Goal: Task Accomplishment & Management: Use online tool/utility

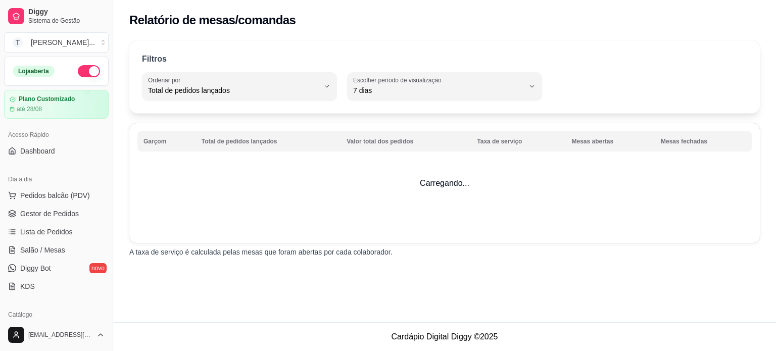
select select "TOTAL_OF_ORDERS"
select select "7"
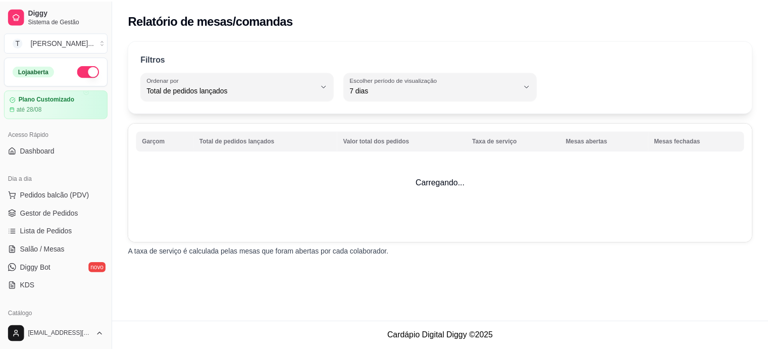
scroll to position [202, 0]
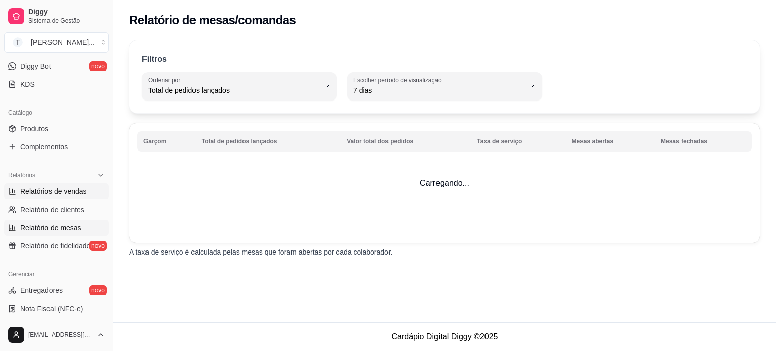
click at [71, 191] on span "Relatórios de vendas" at bounding box center [53, 191] width 67 height 10
select select "ALL"
select select "0"
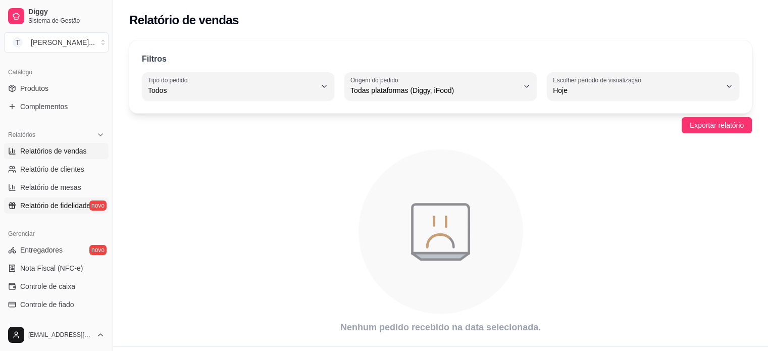
scroll to position [303, 0]
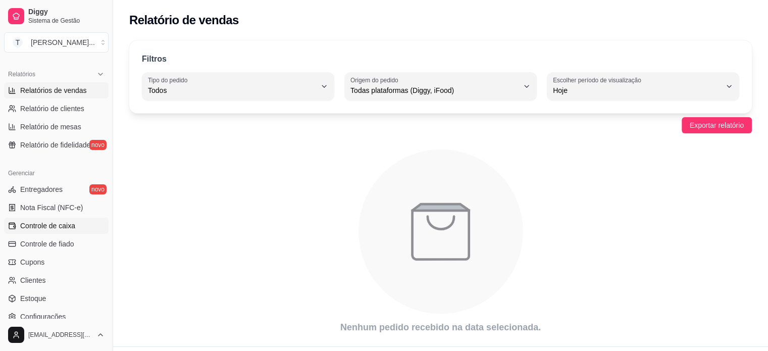
click at [56, 226] on span "Controle de caixa" at bounding box center [47, 226] width 55 height 10
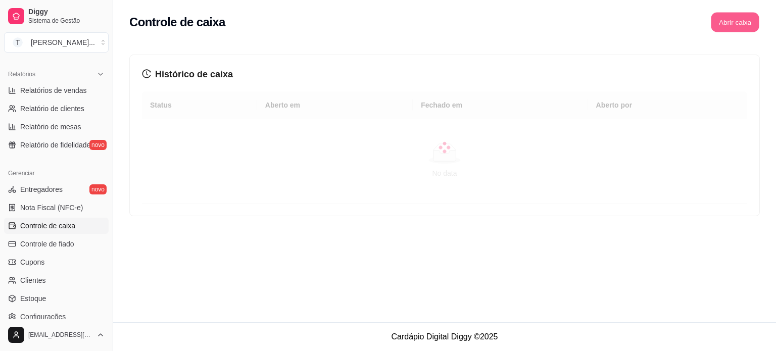
click at [744, 20] on button "Abrir caixa" at bounding box center [735, 23] width 48 height 20
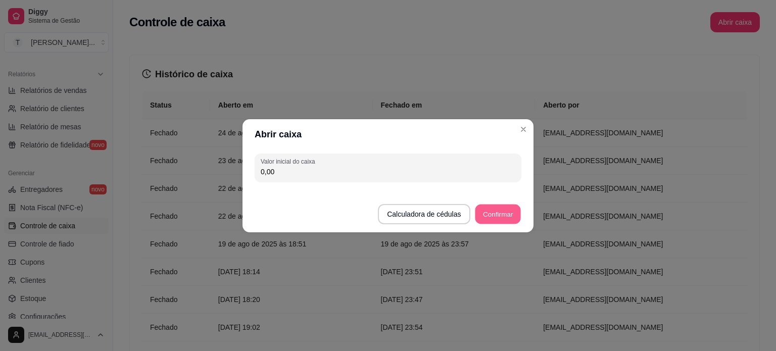
click at [496, 210] on button "Confirmar" at bounding box center [498, 214] width 46 height 20
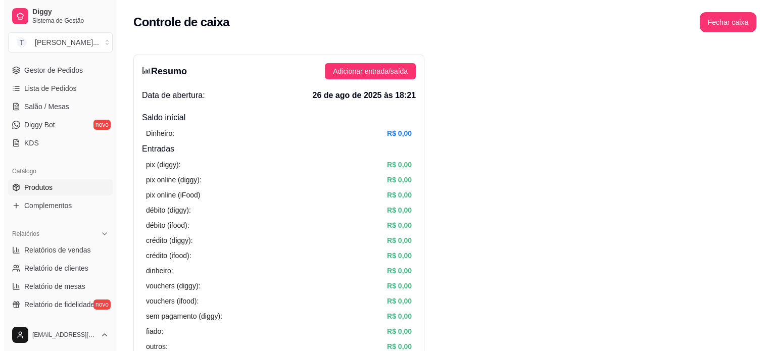
scroll to position [101, 0]
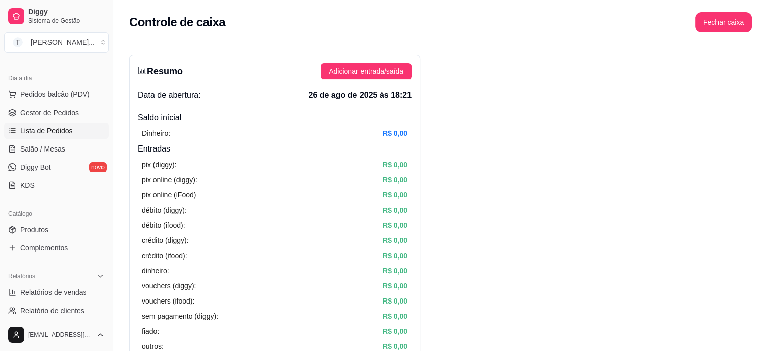
click at [48, 129] on span "Lista de Pedidos" at bounding box center [46, 131] width 53 height 10
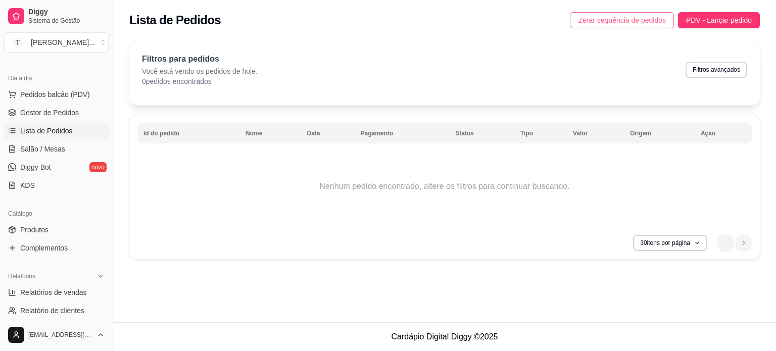
click at [611, 19] on span "Zerar sequência de pedidos" at bounding box center [622, 20] width 88 height 11
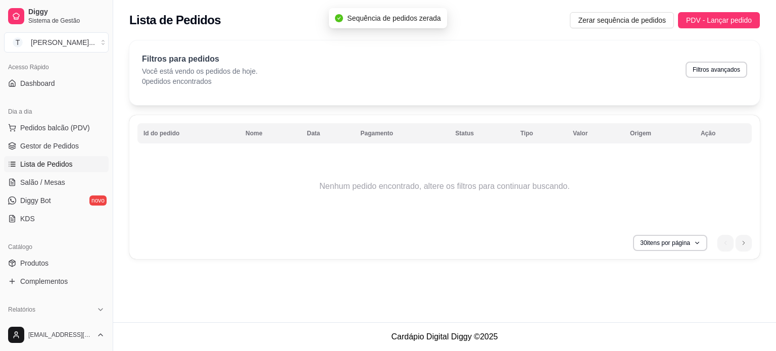
scroll to position [51, 0]
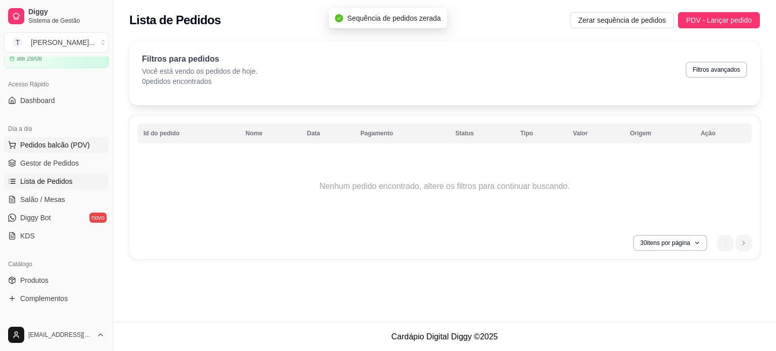
click at [59, 147] on span "Pedidos balcão (PDV)" at bounding box center [55, 145] width 70 height 10
